Goal: Information Seeking & Learning: Check status

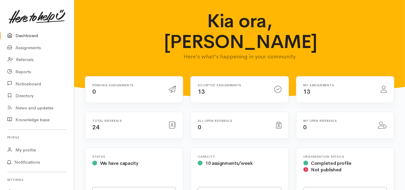
click at [24, 33] on link "Dashboard" at bounding box center [37, 36] width 74 height 12
click at [26, 35] on link "Dashboard" at bounding box center [37, 36] width 74 height 12
click at [35, 47] on link "Assignments" at bounding box center [37, 48] width 74 height 12
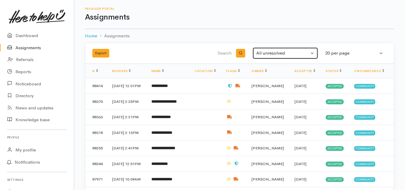
click at [264, 49] on button "All unresolved" at bounding box center [284, 53] width 65 height 12
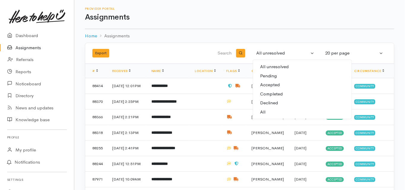
click at [265, 111] on link "All" at bounding box center [302, 112] width 99 height 9
select select "All"
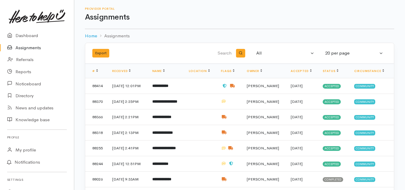
click at [225, 54] on input "search" at bounding box center [202, 53] width 60 height 14
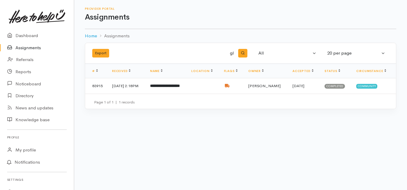
type input "g"
click at [23, 36] on link "Dashboard" at bounding box center [37, 36] width 74 height 12
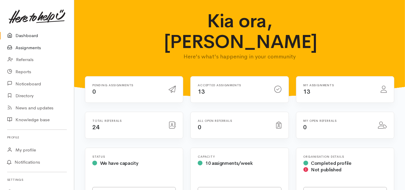
click at [27, 48] on link "Assignments" at bounding box center [37, 48] width 74 height 12
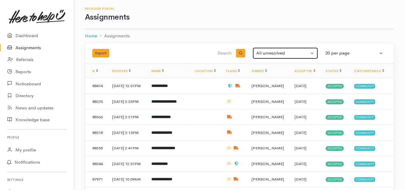
click at [264, 54] on div "All unresolved" at bounding box center [282, 53] width 53 height 7
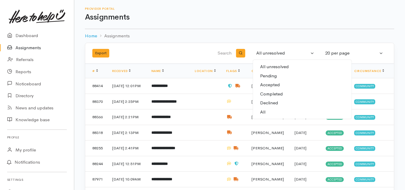
click at [263, 112] on span "All" at bounding box center [262, 112] width 5 height 7
select select "All"
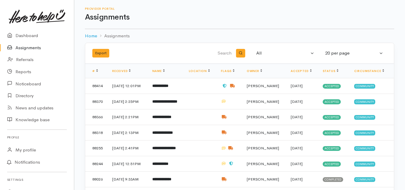
click at [220, 54] on input "search" at bounding box center [202, 53] width 60 height 14
type input "chris"
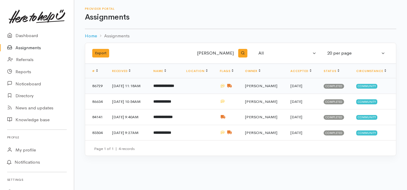
click at [171, 86] on b "**********" at bounding box center [163, 86] width 21 height 4
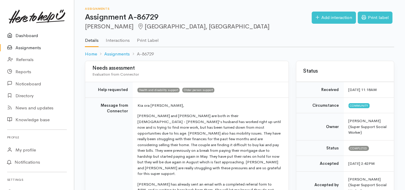
click at [30, 36] on link "Dashboard" at bounding box center [37, 36] width 74 height 12
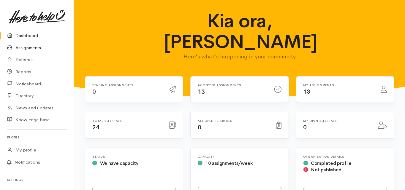
click at [29, 49] on link "Assignments" at bounding box center [37, 48] width 74 height 12
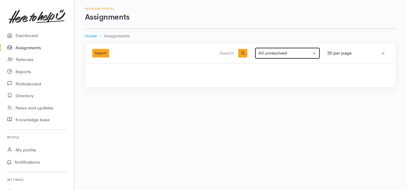
click at [268, 53] on div "All unresolved" at bounding box center [284, 53] width 53 height 7
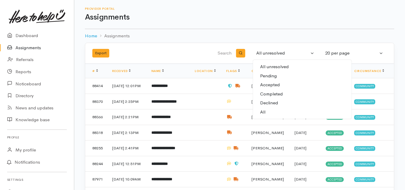
click at [264, 111] on span "All" at bounding box center [262, 112] width 5 height 7
select select "All"
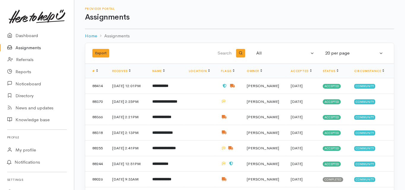
click at [222, 50] on input "search" at bounding box center [202, 53] width 60 height 14
type input "chris"
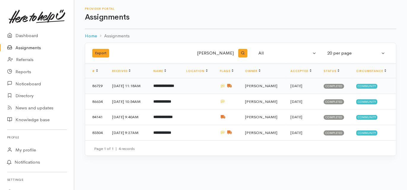
click at [168, 87] on b "**********" at bounding box center [163, 86] width 21 height 4
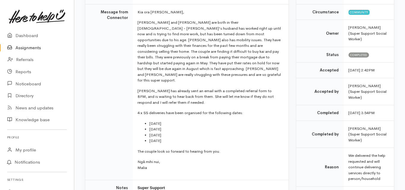
scroll to position [95, 0]
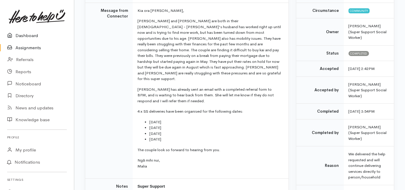
click at [28, 37] on link "Dashboard" at bounding box center [37, 36] width 74 height 12
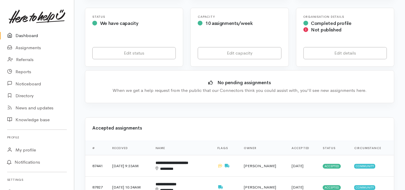
scroll to position [166, 0]
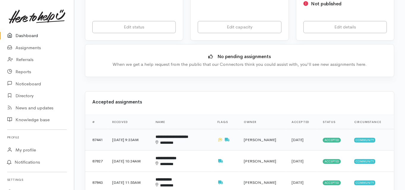
click at [179, 135] on b "**********" at bounding box center [171, 137] width 33 height 4
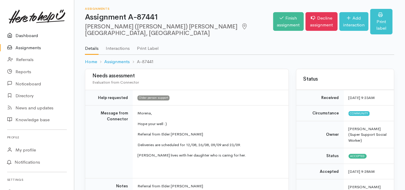
click at [28, 35] on link "Dashboard" at bounding box center [37, 36] width 74 height 12
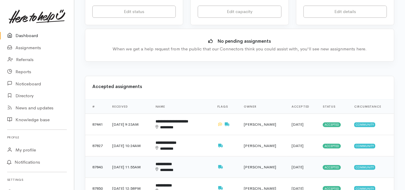
scroll to position [190, 0]
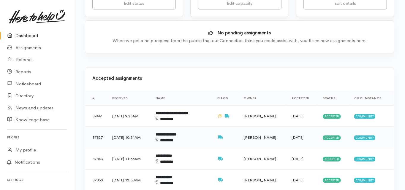
click at [175, 133] on b "**********" at bounding box center [165, 135] width 21 height 4
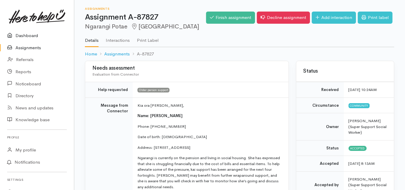
click at [28, 34] on link "Dashboard" at bounding box center [37, 36] width 74 height 12
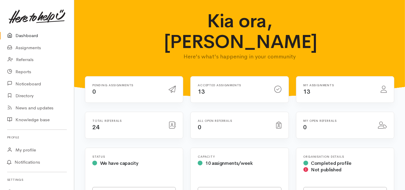
click at [31, 34] on link "Dashboard" at bounding box center [37, 36] width 74 height 12
click at [34, 36] on link "Dashboard" at bounding box center [37, 36] width 74 height 12
click at [28, 36] on link "Dashboard" at bounding box center [37, 36] width 74 height 12
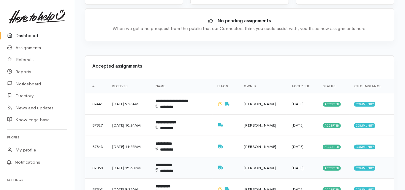
scroll to position [214, 0]
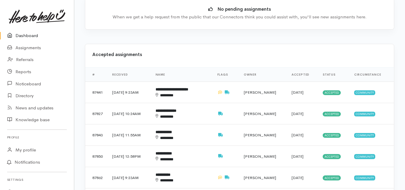
click at [31, 47] on link "Assignments" at bounding box center [37, 48] width 74 height 12
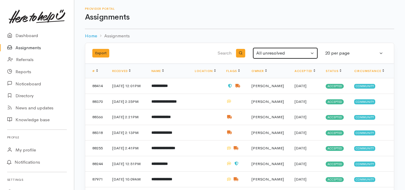
click at [271, 51] on div "All unresolved" at bounding box center [282, 53] width 53 height 7
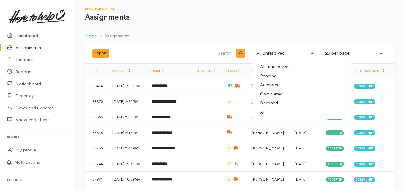
click at [266, 112] on link "All" at bounding box center [302, 112] width 99 height 9
select select "All"
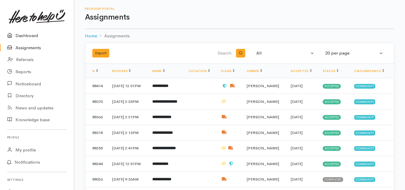
click at [27, 38] on link "Dashboard" at bounding box center [37, 36] width 74 height 12
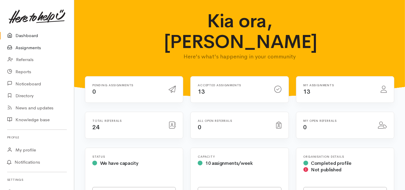
click at [29, 47] on link "Assignments" at bounding box center [37, 48] width 74 height 12
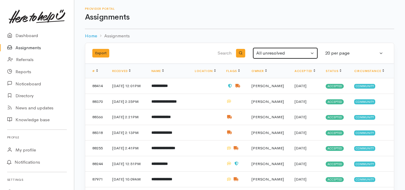
click at [266, 50] on div "All unresolved" at bounding box center [282, 53] width 53 height 7
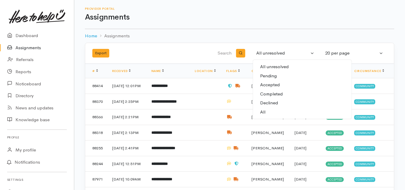
click at [269, 112] on link "All" at bounding box center [302, 112] width 99 height 9
select select "All"
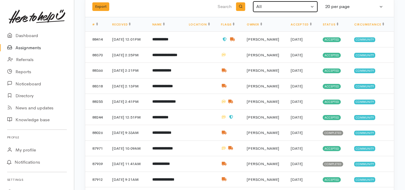
scroll to position [47, 0]
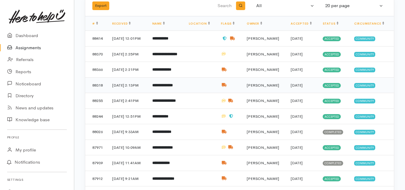
click at [173, 87] on b "**********" at bounding box center [162, 85] width 21 height 4
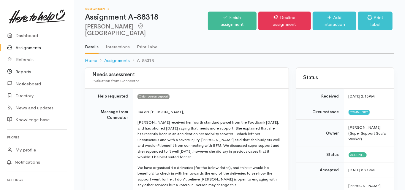
click at [26, 71] on link "Reports" at bounding box center [37, 72] width 74 height 12
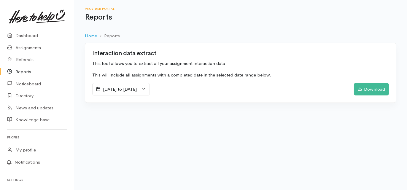
click at [137, 89] on span "[DATE] to [DATE]" at bounding box center [120, 89] width 34 height 6
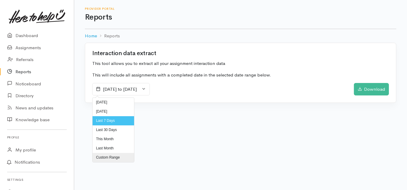
click at [106, 158] on li "Custom Range" at bounding box center [114, 157] width 42 height 9
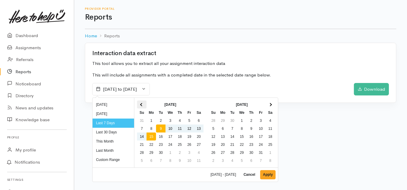
click at [141, 104] on span at bounding box center [141, 104] width 3 height 3
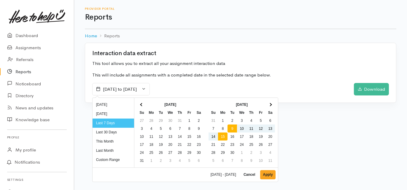
click at [141, 104] on span at bounding box center [141, 104] width 3 height 3
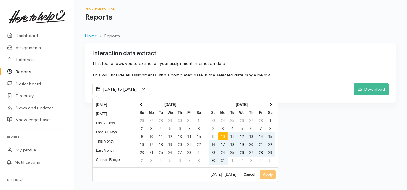
click at [264, 172] on div "09/09/2025 - 09/15/2025 Cancel Apply" at bounding box center [185, 175] width 185 height 14
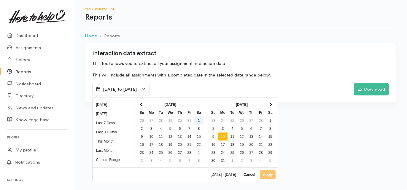
click at [137, 90] on span "9 September 2025 to 15 September 2025" at bounding box center [120, 89] width 34 height 6
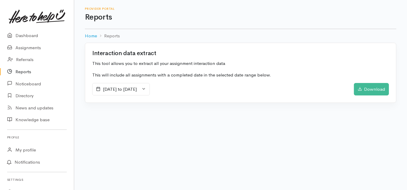
click at [123, 86] on span "9 September 2025 to 15 September 2025" at bounding box center [120, 89] width 34 height 6
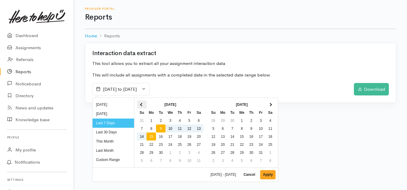
click at [140, 104] on span at bounding box center [141, 104] width 3 height 3
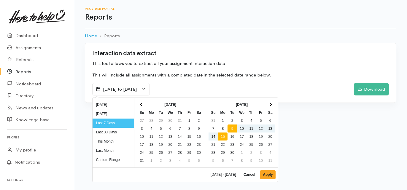
click at [140, 104] on span at bounding box center [141, 104] width 3 height 3
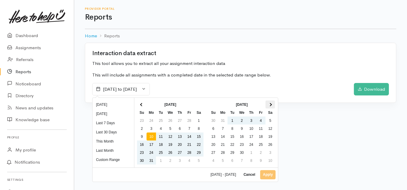
click at [270, 106] on th at bounding box center [270, 105] width 9 height 8
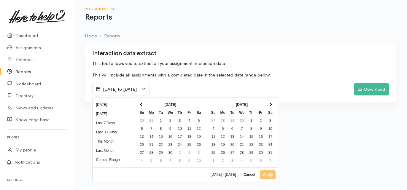
click at [270, 106] on th at bounding box center [270, 105] width 9 height 8
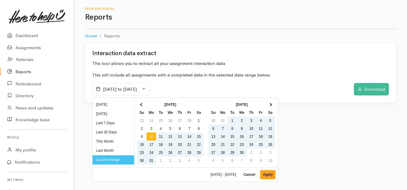
click at [110, 88] on span "9 September 2025 to 15 September 2025" at bounding box center [120, 89] width 34 height 6
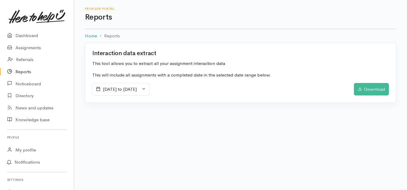
click at [137, 91] on span "10 March 2025 to 15 September 2025" at bounding box center [120, 89] width 34 height 6
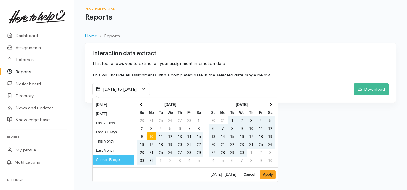
click at [137, 91] on span "10 March 2025 to 15 September 2025" at bounding box center [120, 89] width 34 height 6
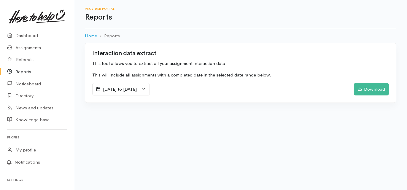
click at [137, 91] on span "10 March 2025 to 15 September 2025" at bounding box center [120, 89] width 34 height 6
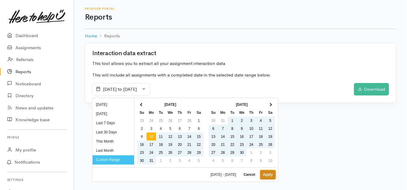
click at [269, 176] on button "Apply" at bounding box center [267, 174] width 15 height 9
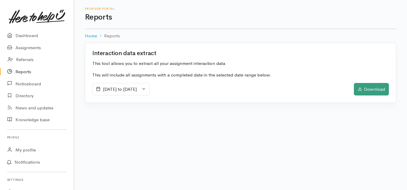
click at [370, 90] on div "Download" at bounding box center [371, 89] width 35 height 12
click at [354, 127] on body "Support Your 'Here to help u' liaison Your contact within the 'Here to help u' …" at bounding box center [203, 95] width 407 height 190
drag, startPoint x: 368, startPoint y: 88, endPoint x: 344, endPoint y: 96, distance: 25.1
click at [338, 104] on div "Interaction data extract This tool allows you to extract all your assignment in…" at bounding box center [240, 76] width 333 height 67
click at [366, 89] on div "Download" at bounding box center [371, 89] width 35 height 12
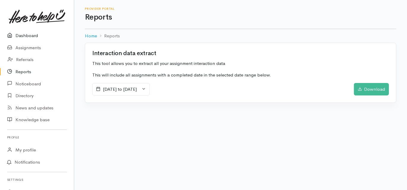
click at [32, 36] on link "Dashboard" at bounding box center [37, 36] width 74 height 12
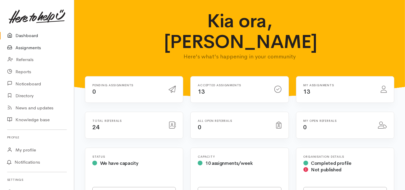
click at [32, 50] on link "Assignments" at bounding box center [37, 48] width 74 height 12
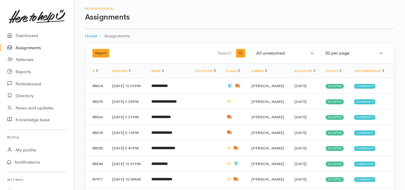
click at [280, 44] on div "Export All unresolved Pending Accepted Completed Declined All All unresolved 10…" at bounding box center [239, 53] width 309 height 21
click at [275, 55] on div "All unresolved" at bounding box center [282, 53] width 53 height 7
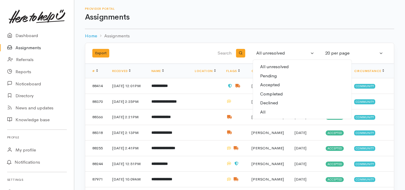
drag, startPoint x: 266, startPoint y: 113, endPoint x: 255, endPoint y: 100, distance: 16.3
click at [266, 113] on link "All" at bounding box center [302, 112] width 99 height 9
select select "All"
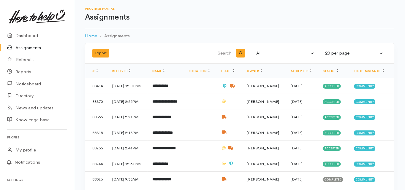
click at [224, 53] on input "search" at bounding box center [202, 53] width 60 height 14
type input "[PERSON_NAME]"
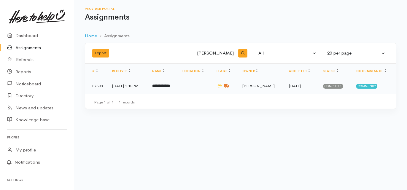
click at [169, 87] on b "**********" at bounding box center [161, 86] width 18 height 4
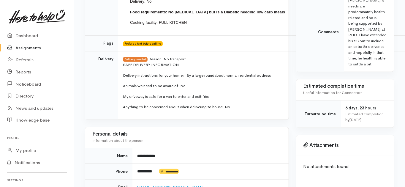
scroll to position [166, 0]
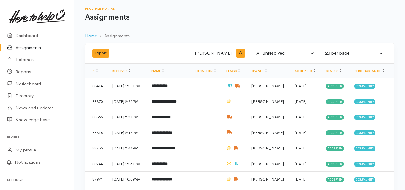
select select "All"
click at [233, 55] on input "gary" at bounding box center [202, 53] width 60 height 14
type input "gay"
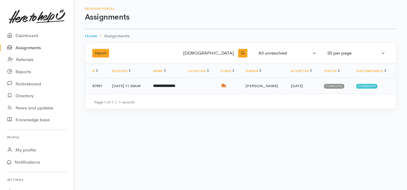
click at [172, 81] on td "**********" at bounding box center [165, 85] width 34 height 15
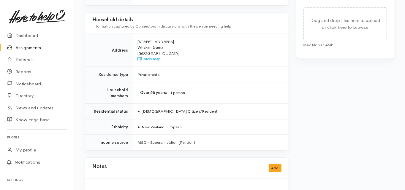
scroll to position [475, 0]
click at [29, 35] on link "Dashboard" at bounding box center [37, 36] width 74 height 12
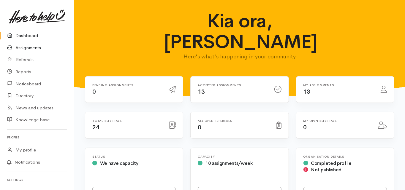
click at [30, 50] on link "Assignments" at bounding box center [37, 48] width 74 height 12
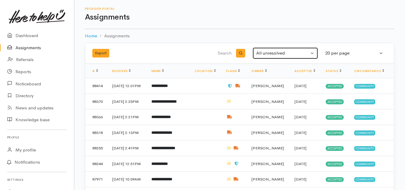
drag, startPoint x: 271, startPoint y: 53, endPoint x: 264, endPoint y: 61, distance: 11.1
click at [271, 53] on div "All unresolved" at bounding box center [282, 53] width 53 height 7
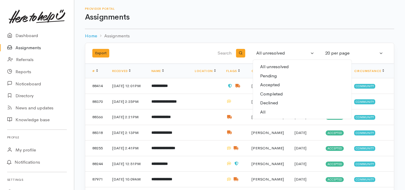
click at [263, 112] on span "All" at bounding box center [262, 112] width 5 height 7
select select "All"
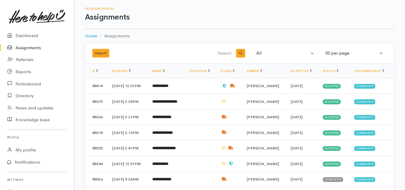
click at [220, 53] on input "search" at bounding box center [202, 53] width 60 height 14
type input "graham w"
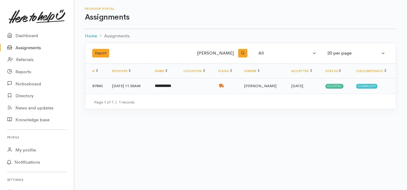
click at [171, 88] on b "**********" at bounding box center [163, 86] width 16 height 4
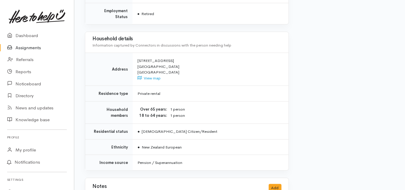
scroll to position [568, 0]
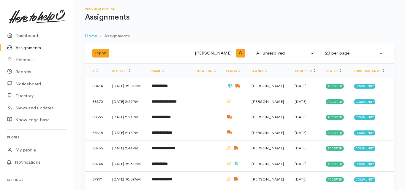
select select "All"
click at [231, 52] on input "[PERSON_NAME]" at bounding box center [202, 53] width 60 height 14
type input "g"
type input "[PERSON_NAME]"
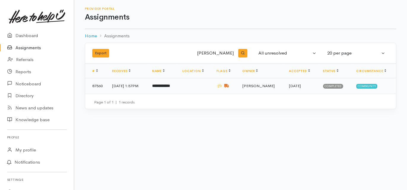
click at [168, 86] on b "**********" at bounding box center [161, 86] width 18 height 4
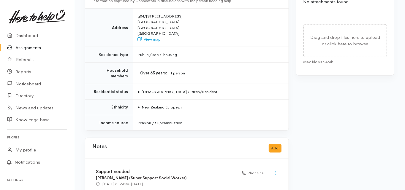
scroll to position [494, 0]
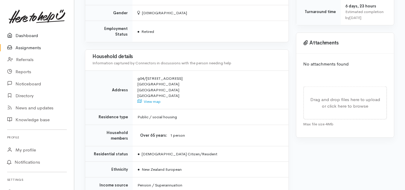
click at [22, 34] on link "Dashboard" at bounding box center [37, 36] width 74 height 12
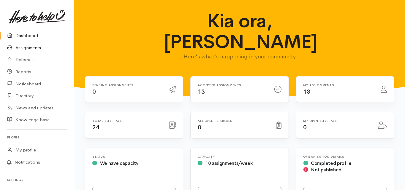
click at [32, 49] on link "Assignments" at bounding box center [37, 48] width 74 height 12
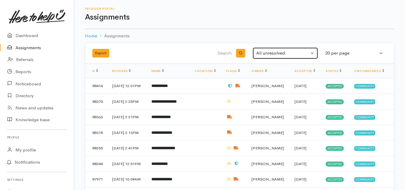
click at [273, 51] on div "All unresolved" at bounding box center [282, 53] width 53 height 7
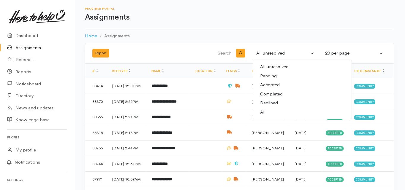
click at [263, 109] on span "All" at bounding box center [262, 112] width 5 height 7
select select "All"
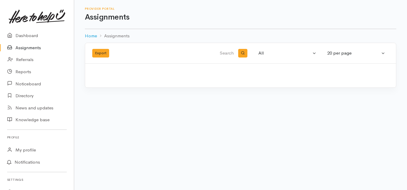
click at [228, 48] on input "search" at bounding box center [204, 53] width 61 height 14
click at [228, 49] on input "search" at bounding box center [204, 53] width 61 height 14
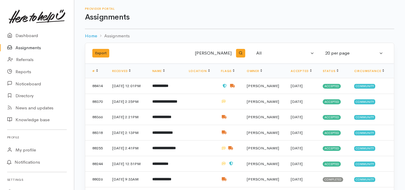
type input "[PERSON_NAME]"
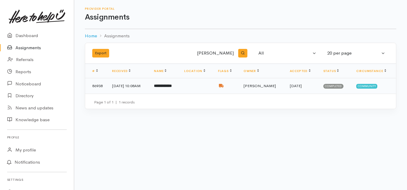
click at [169, 86] on b "**********" at bounding box center [163, 86] width 18 height 4
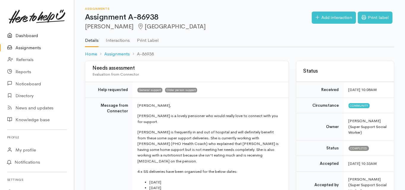
click at [29, 34] on link "Dashboard" at bounding box center [37, 36] width 74 height 12
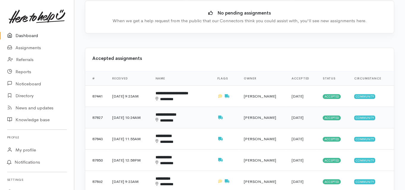
scroll to position [214, 0]
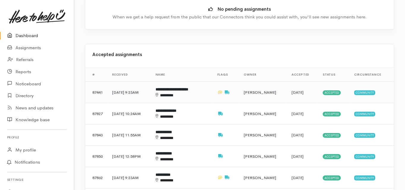
click at [180, 88] on b "**********" at bounding box center [171, 90] width 33 height 4
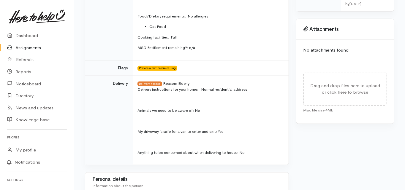
scroll to position [190, 0]
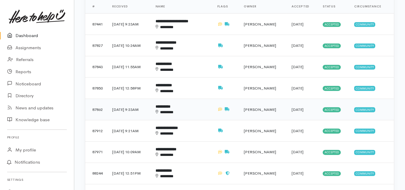
scroll to position [285, 0]
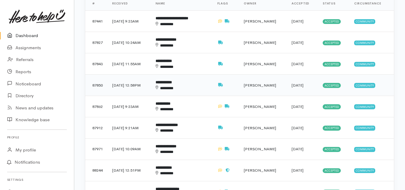
click at [169, 80] on b "**********" at bounding box center [163, 82] width 16 height 4
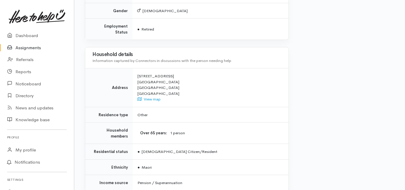
scroll to position [425, 0]
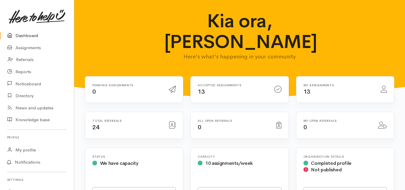
scroll to position [285, 0]
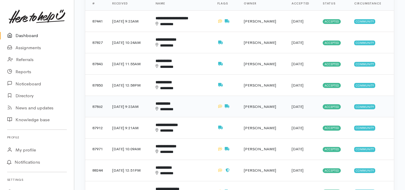
click at [170, 102] on b "**********" at bounding box center [162, 104] width 15 height 4
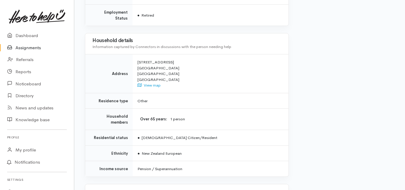
scroll to position [522, 0]
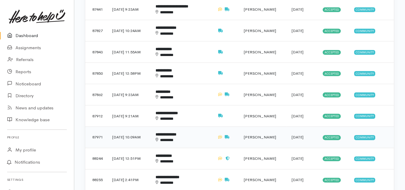
scroll to position [309, 0]
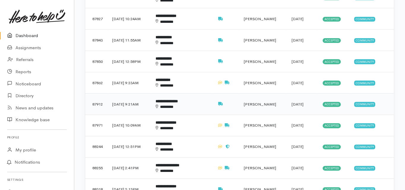
click at [175, 104] on div "********" at bounding box center [177, 107] width 45 height 6
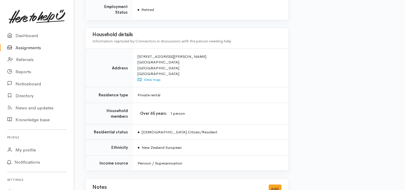
scroll to position [475, 0]
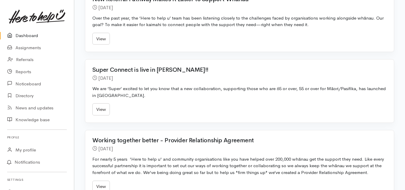
scroll to position [309, 0]
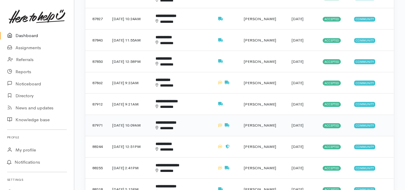
click at [171, 121] on b "**********" at bounding box center [165, 123] width 21 height 4
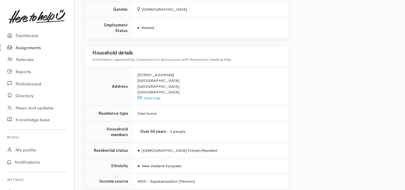
scroll to position [546, 0]
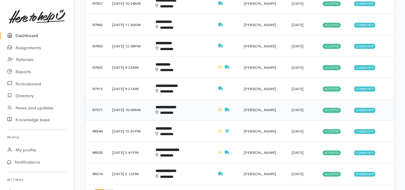
scroll to position [332, 0]
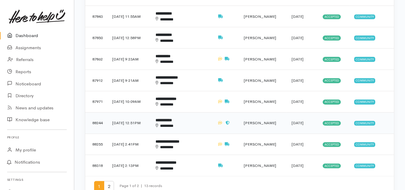
click at [172, 118] on b "**********" at bounding box center [163, 120] width 16 height 4
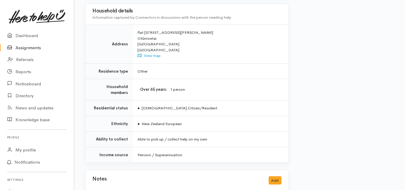
scroll to position [445, 0]
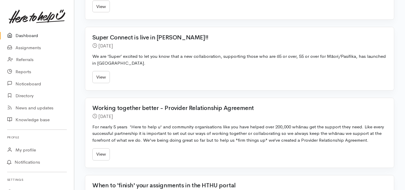
scroll to position [332, 0]
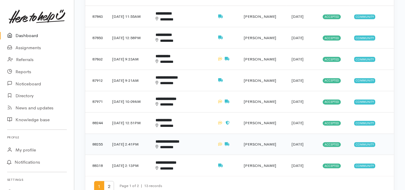
click at [172, 140] on b "**********" at bounding box center [167, 142] width 24 height 4
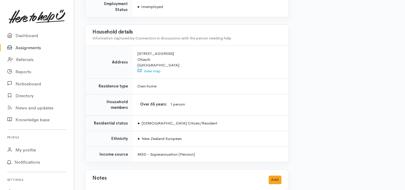
scroll to position [647, 0]
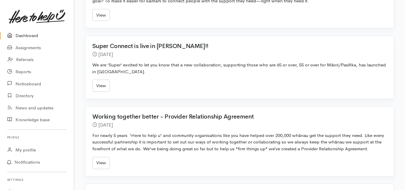
scroll to position [332, 0]
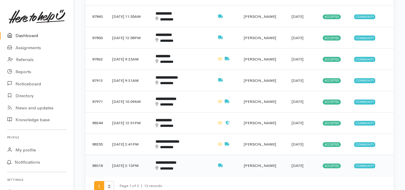
click at [178, 155] on td "**********" at bounding box center [182, 165] width 62 height 21
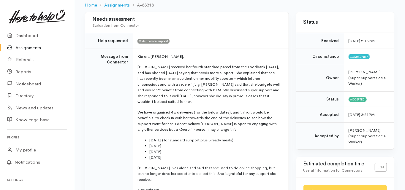
scroll to position [47, 0]
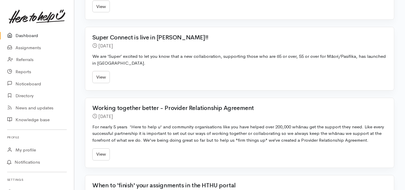
scroll to position [332, 0]
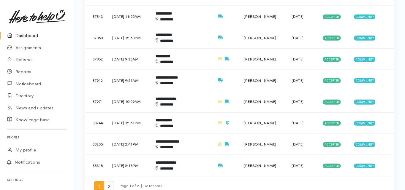
click at [108, 181] on span "2" at bounding box center [109, 186] width 10 height 11
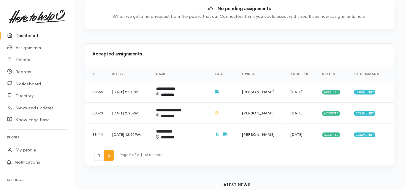
scroll to position [214, 0]
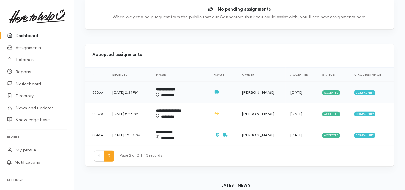
click at [172, 88] on b "**********" at bounding box center [165, 90] width 19 height 4
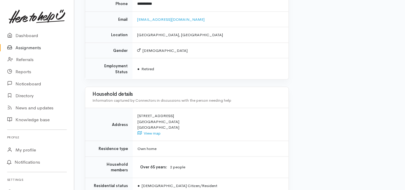
scroll to position [475, 0]
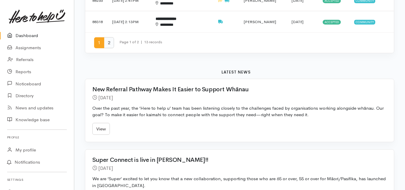
scroll to position [404, 0]
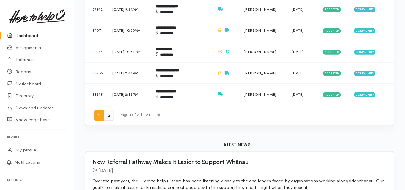
click at [110, 110] on span "2" at bounding box center [109, 115] width 10 height 11
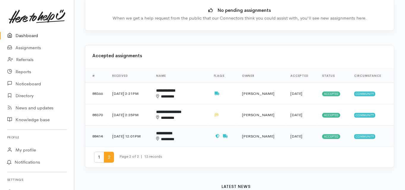
scroll to position [214, 0]
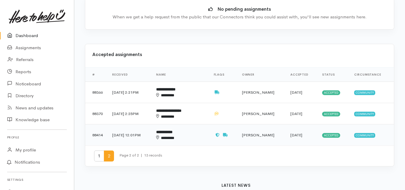
click at [172, 130] on b "**********" at bounding box center [164, 132] width 16 height 4
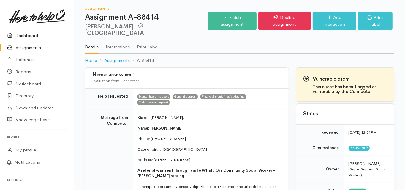
click at [31, 37] on link "Dashboard" at bounding box center [37, 36] width 74 height 12
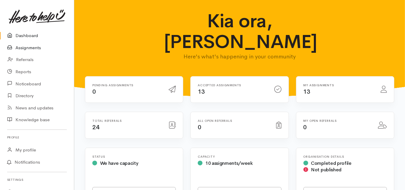
click at [29, 48] on link "Assignments" at bounding box center [37, 48] width 74 height 12
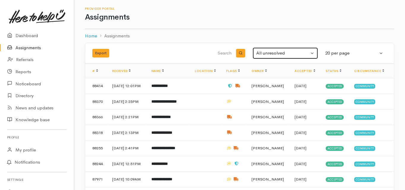
click at [278, 54] on div "All unresolved" at bounding box center [282, 53] width 53 height 7
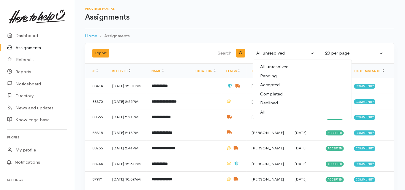
click at [264, 110] on span "All" at bounding box center [262, 112] width 5 height 7
select select "All"
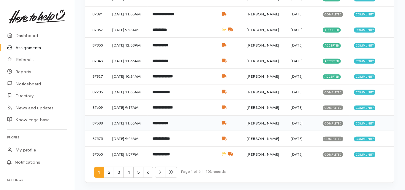
scroll to position [341, 0]
click at [109, 174] on span "2" at bounding box center [109, 172] width 10 height 11
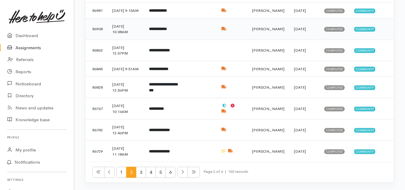
scroll to position [332, 0]
click at [139, 178] on span "3" at bounding box center [141, 172] width 10 height 11
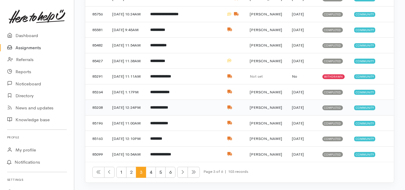
scroll to position [341, 0]
click at [150, 173] on span "4" at bounding box center [151, 172] width 10 height 11
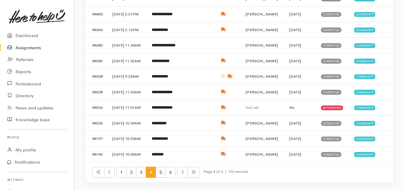
click at [159, 173] on span "5" at bounding box center [160, 172] width 10 height 11
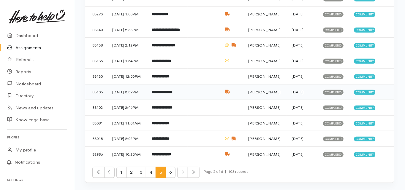
scroll to position [285, 0]
click at [147, 85] on td "27 Mar 2025, 12:50PM" at bounding box center [126, 77] width 39 height 16
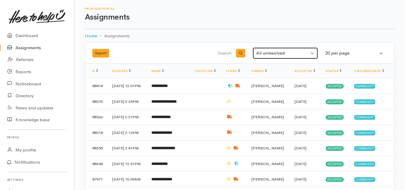
click at [267, 54] on div "All unresolved" at bounding box center [282, 53] width 53 height 7
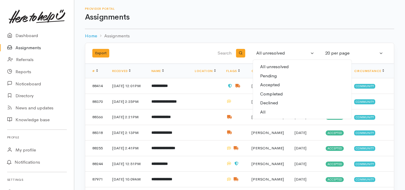
click at [265, 112] on link "All" at bounding box center [302, 112] width 99 height 9
select select "All"
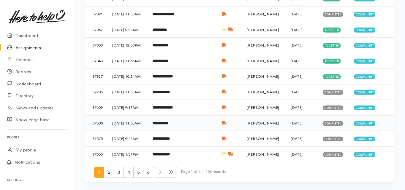
scroll to position [341, 0]
click at [108, 171] on span "2" at bounding box center [109, 172] width 10 height 11
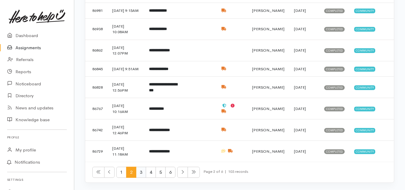
click at [138, 172] on span "3" at bounding box center [141, 172] width 10 height 11
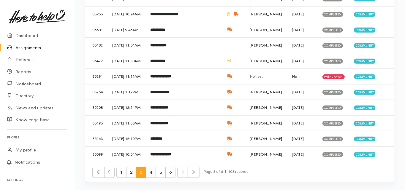
click at [150, 174] on span "4" at bounding box center [151, 172] width 10 height 11
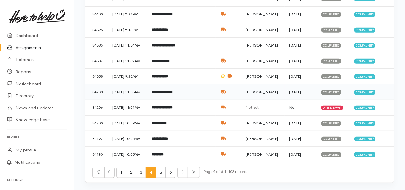
scroll to position [332, 0]
click at [157, 178] on span "5" at bounding box center [160, 172] width 10 height 11
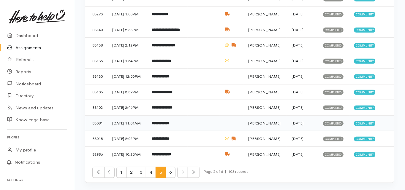
scroll to position [341, 0]
click at [170, 173] on span "6" at bounding box center [170, 172] width 10 height 11
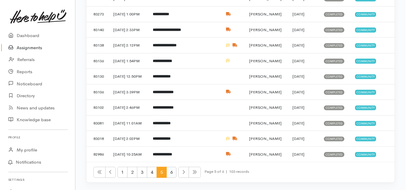
scroll to position [0, 0]
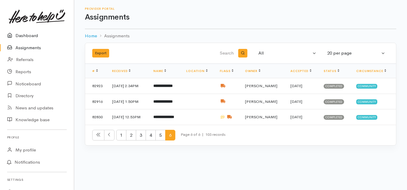
click at [31, 35] on link "Dashboard" at bounding box center [37, 36] width 74 height 12
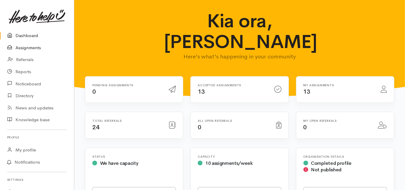
click at [23, 46] on link "Assignments" at bounding box center [37, 48] width 74 height 12
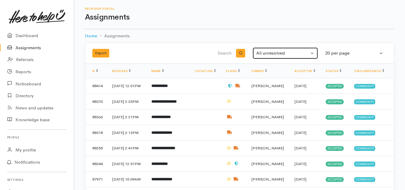
click at [273, 53] on div "All unresolved" at bounding box center [282, 53] width 53 height 7
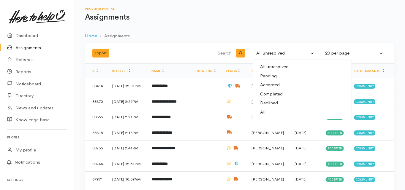
click at [264, 113] on span "All" at bounding box center [262, 112] width 5 height 7
select select "All"
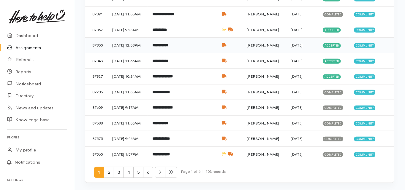
scroll to position [341, 0]
click at [27, 36] on link "Dashboard" at bounding box center [37, 36] width 74 height 12
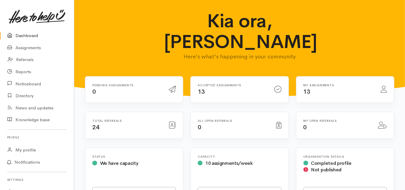
click at [26, 34] on link "Dashboard" at bounding box center [37, 36] width 74 height 12
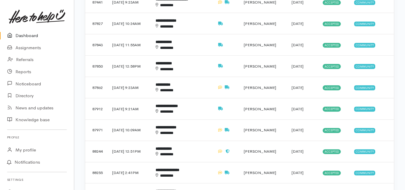
scroll to position [380, 0]
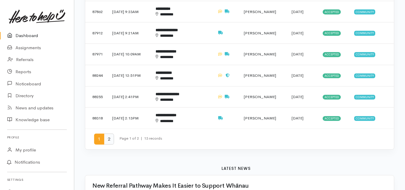
click at [110, 134] on span "2" at bounding box center [109, 139] width 10 height 11
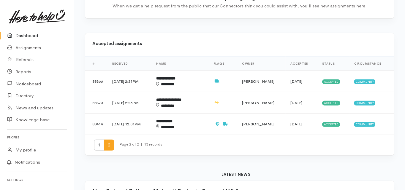
scroll to position [214, 0]
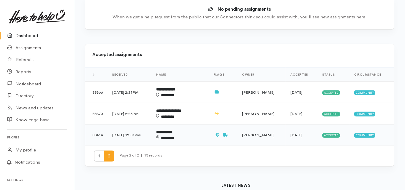
click at [171, 130] on b "**********" at bounding box center [164, 132] width 16 height 4
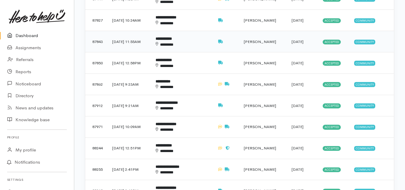
scroll to position [309, 0]
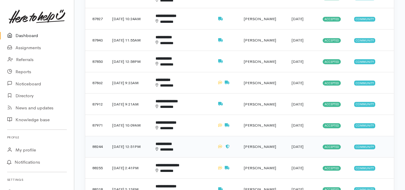
click at [172, 142] on b "**********" at bounding box center [163, 144] width 16 height 4
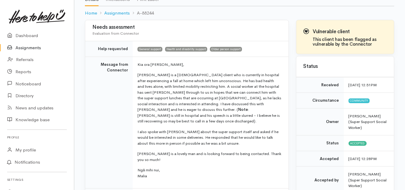
scroll to position [24, 0]
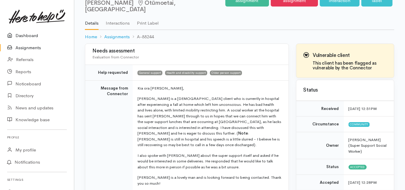
click at [28, 36] on link "Dashboard" at bounding box center [37, 36] width 74 height 12
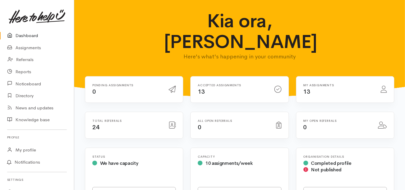
click at [26, 35] on link "Dashboard" at bounding box center [37, 36] width 74 height 12
click at [32, 48] on link "Assignments" at bounding box center [37, 48] width 74 height 12
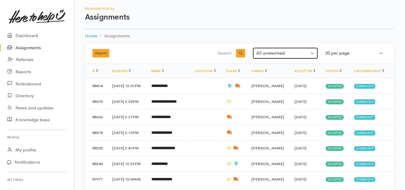
click at [269, 54] on div "All unresolved" at bounding box center [282, 53] width 53 height 7
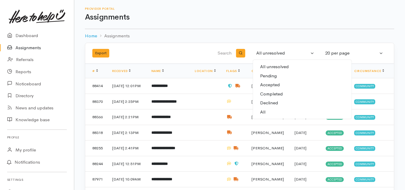
click at [266, 112] on link "All" at bounding box center [302, 112] width 99 height 9
select select "All"
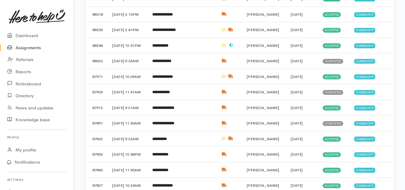
scroll to position [119, 0]
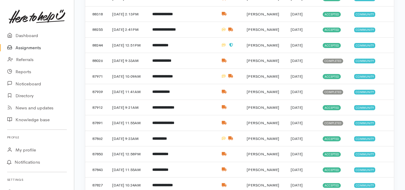
click at [76, 75] on div "Export All unresolved Pending Accepted Completed Declined All All All unresolve…" at bounding box center [239, 108] width 331 height 368
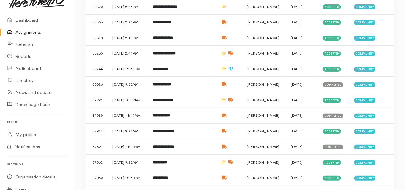
scroll to position [24, 0]
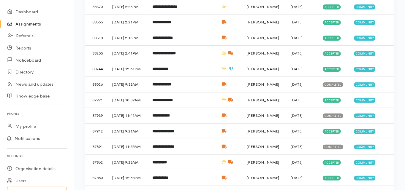
click at [76, 126] on div "Export All unresolved Pending Accepted Completed Declined All All All unresolve…" at bounding box center [239, 132] width 331 height 368
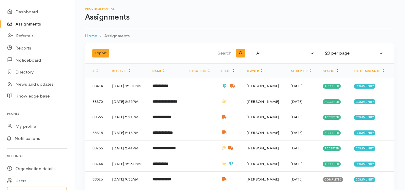
scroll to position [0, 0]
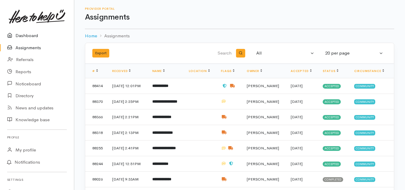
click at [23, 35] on link "Dashboard" at bounding box center [37, 36] width 74 height 12
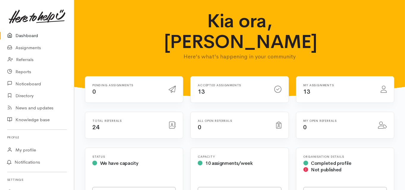
click at [23, 36] on link "Dashboard" at bounding box center [37, 36] width 74 height 12
